Goal: Task Accomplishment & Management: Complete application form

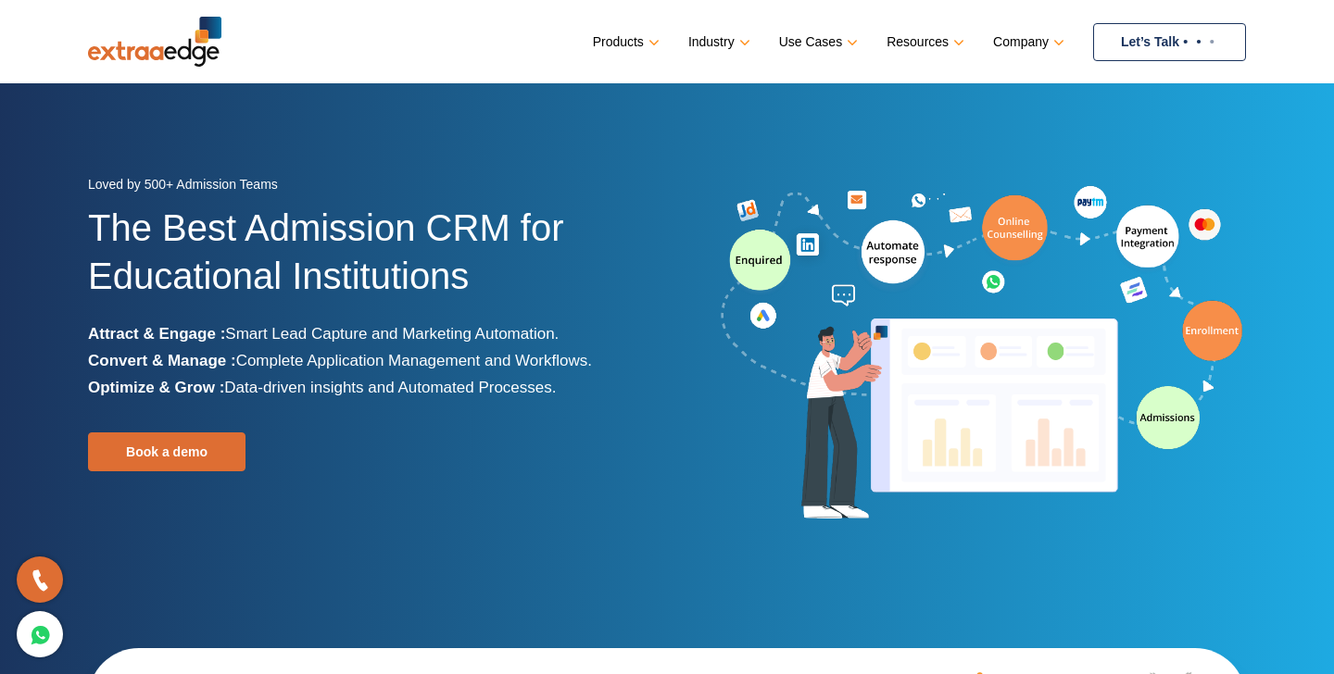
click at [1160, 45] on link "Let’s Talk" at bounding box center [1169, 42] width 153 height 38
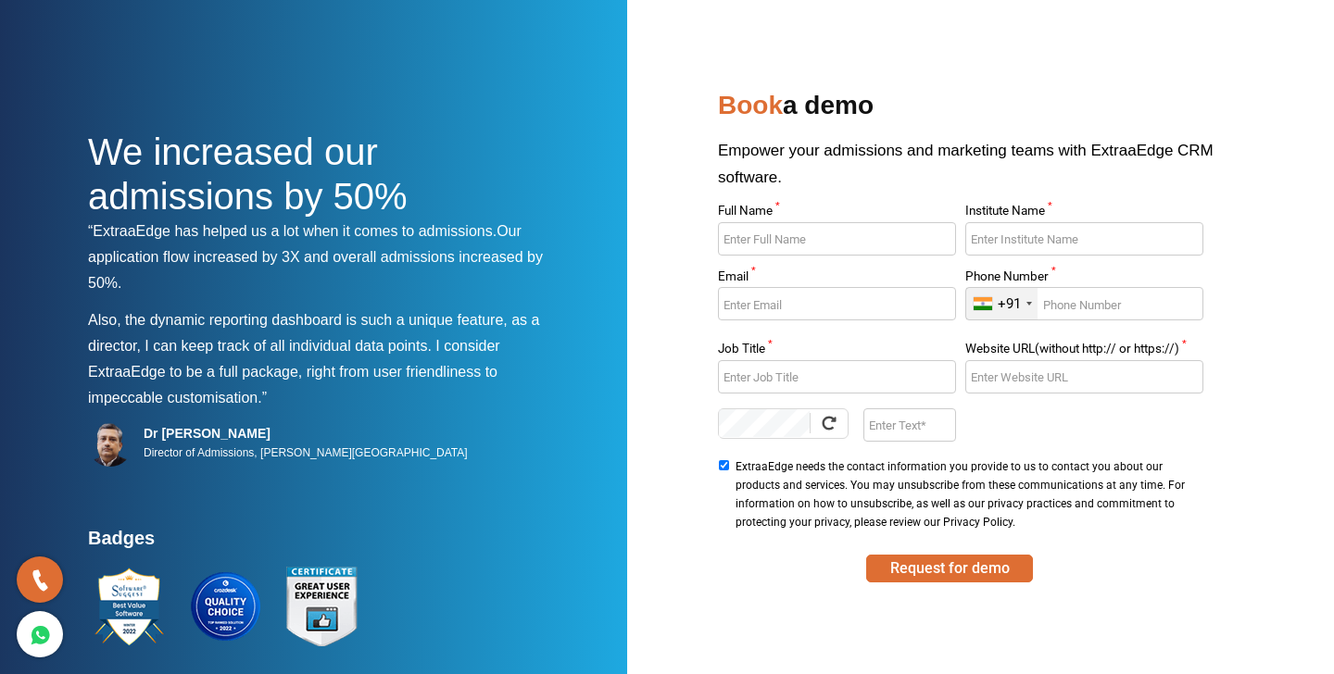
click at [788, 230] on input "Full Name *" at bounding box center [836, 238] width 237 height 33
type input "Kuldeep"
click at [1017, 241] on input "Institute Name *" at bounding box center [1083, 238] width 237 height 33
type input "Relinns"
click at [811, 316] on input "Email *" at bounding box center [836, 303] width 237 height 33
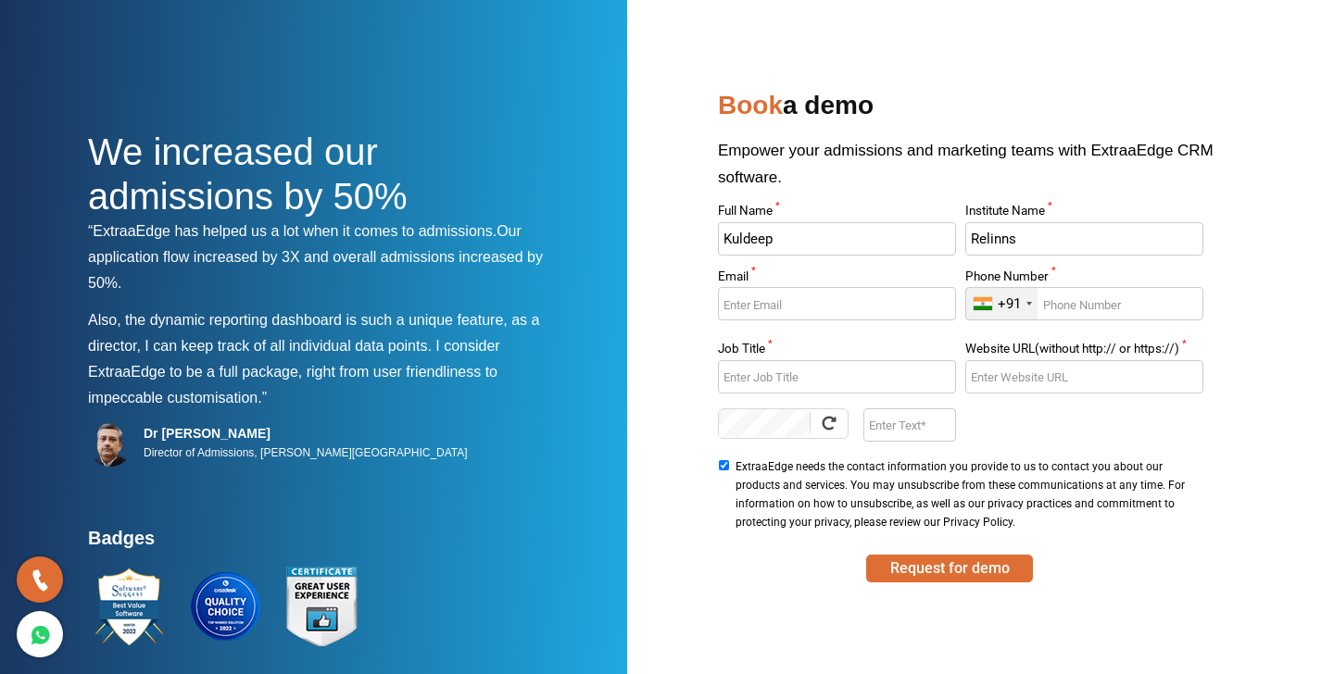
type input "[EMAIL_ADDRESS][DOMAIN_NAME]"
click at [1126, 300] on input "Phone Number *" at bounding box center [1083, 303] width 237 height 33
type input "9569104314"
click at [825, 384] on input "Job Title *" at bounding box center [836, 376] width 237 height 33
type input "Developer"
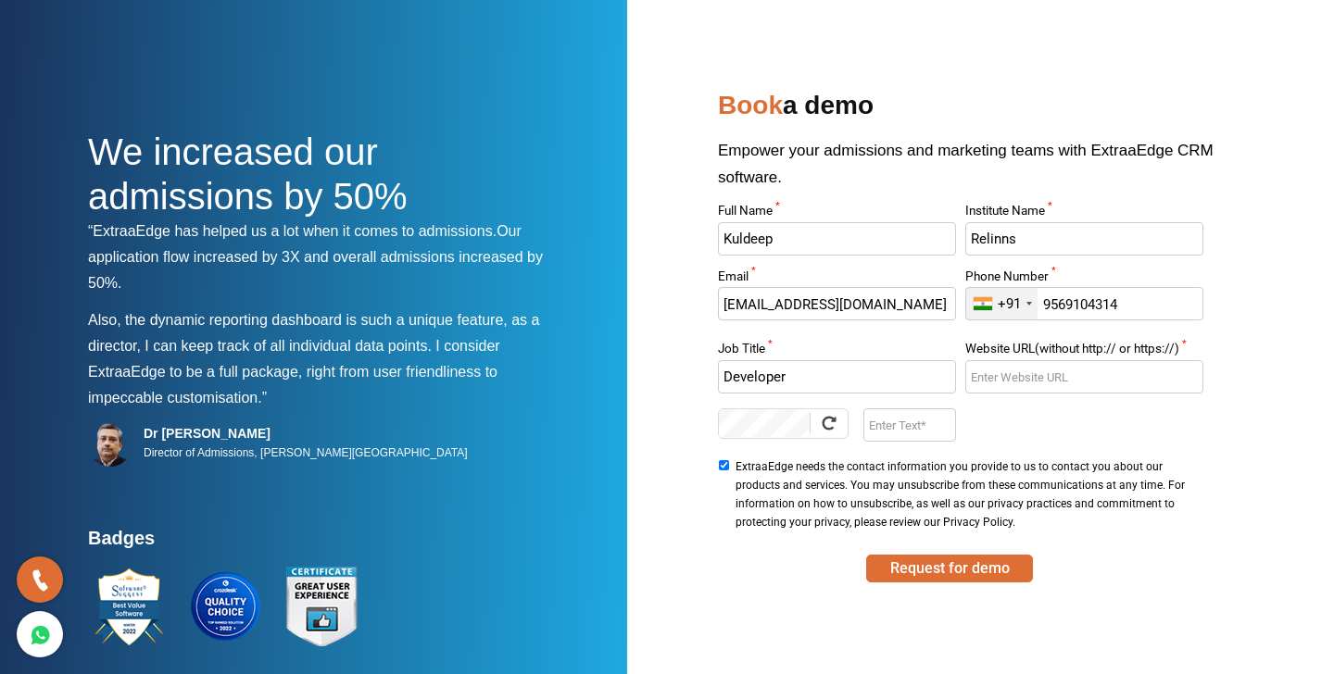
click at [992, 372] on input "Website URL(without http:// or https://) *" at bounding box center [1083, 376] width 237 height 33
type input "[DOMAIN_NAME]"
click at [890, 421] on input "Enter Text" at bounding box center [909, 425] width 92 height 33
type input "nit9"
click at [944, 570] on button "Request for demo" at bounding box center [949, 569] width 167 height 28
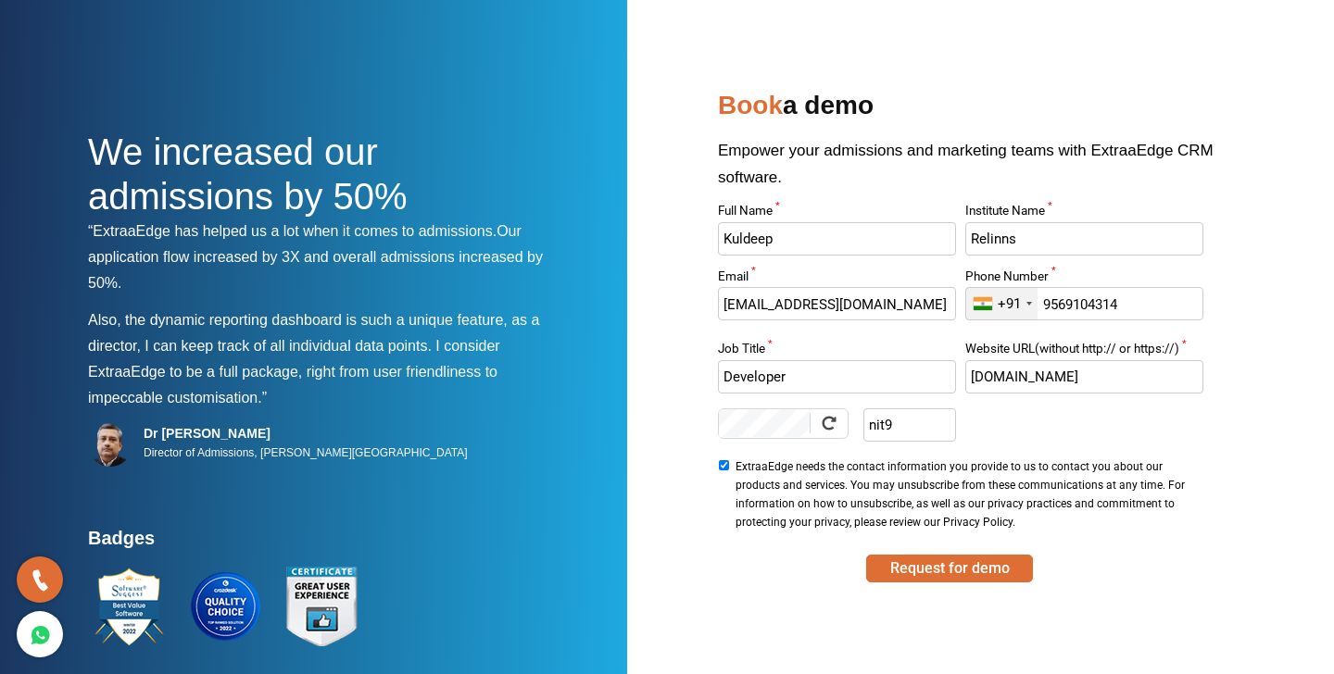
scroll to position [57, 0]
